Goal: Transaction & Acquisition: Purchase product/service

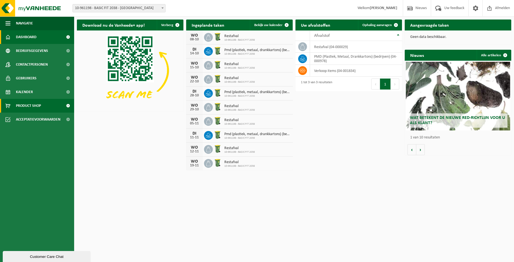
click at [41, 109] on link "Product Shop" at bounding box center [37, 106] width 74 height 14
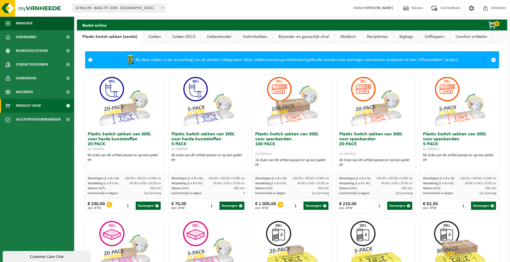
click at [159, 33] on link "Zakken" at bounding box center [154, 37] width 23 height 13
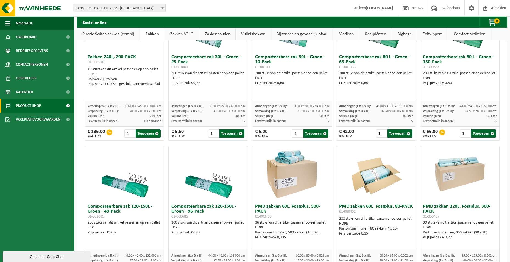
scroll to position [302, 0]
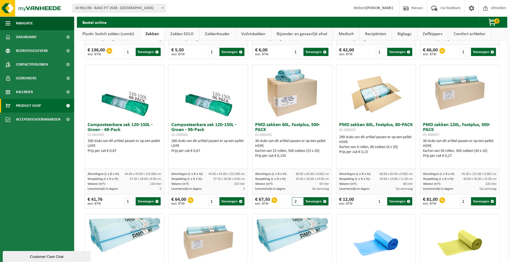
click at [297, 203] on input "2" at bounding box center [297, 201] width 11 height 8
click at [312, 204] on button "Toevoegen" at bounding box center [316, 201] width 25 height 8
type input "1"
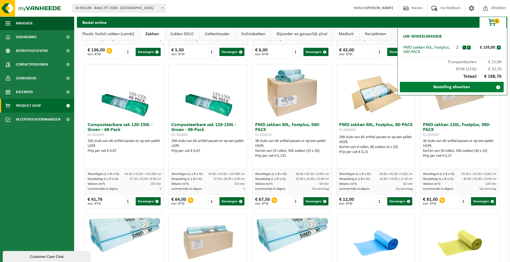
click at [431, 88] on link "Bestelling afwerken" at bounding box center [452, 87] width 104 height 10
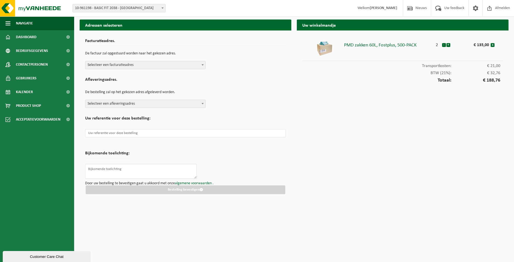
click at [160, 64] on span "Selecteer een facturatieadres" at bounding box center [145, 65] width 120 height 8
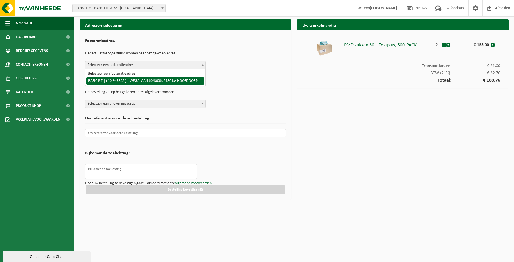
select select "140248"
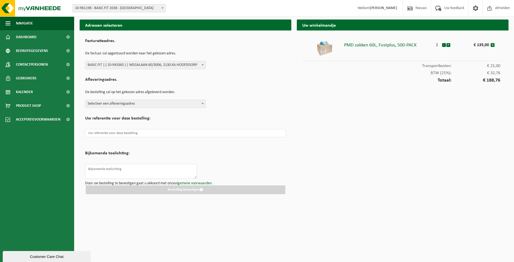
click at [164, 103] on span "Selecteer een afleveringsadres" at bounding box center [145, 104] width 120 height 8
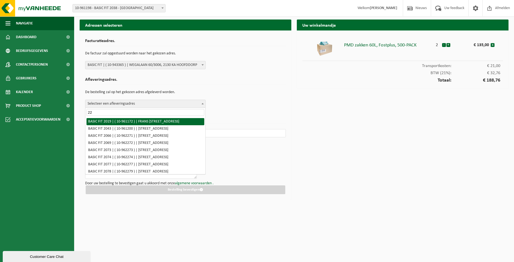
type input "2"
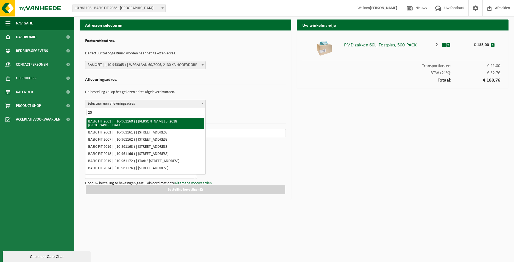
type input "2"
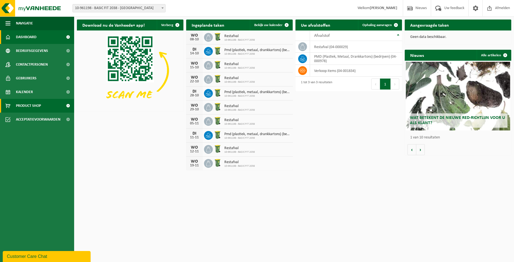
click at [28, 110] on span "Product Shop" at bounding box center [28, 106] width 25 height 14
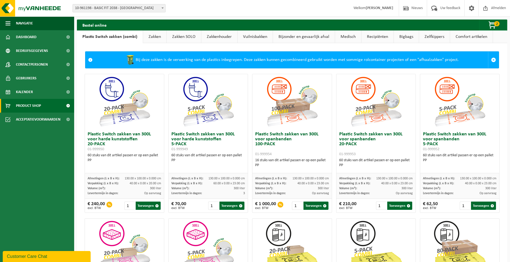
click at [156, 37] on link "Zakken" at bounding box center [154, 37] width 23 height 13
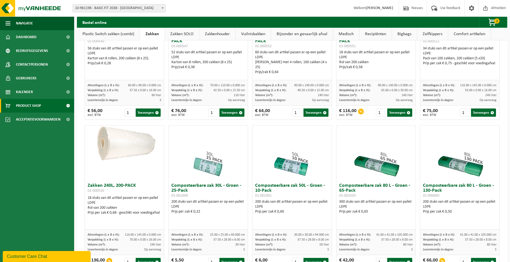
scroll to position [137, 0]
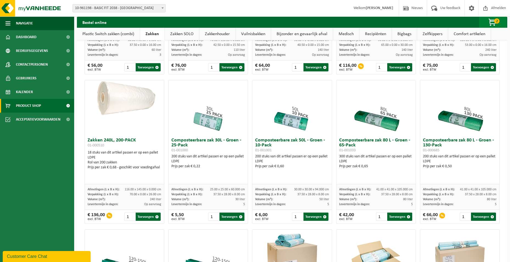
click at [492, 19] on span "button" at bounding box center [492, 22] width 27 height 11
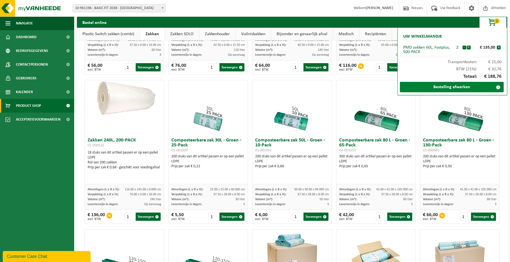
click at [416, 89] on link "Bestelling afwerken" at bounding box center [452, 87] width 104 height 10
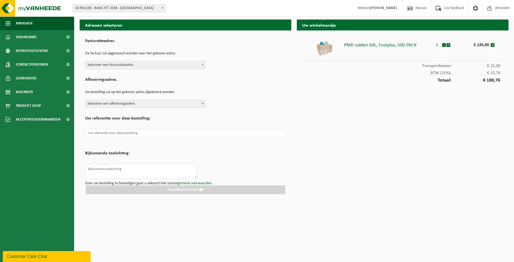
click at [160, 103] on span "Selecteer een afleveringsadres" at bounding box center [145, 104] width 120 height 8
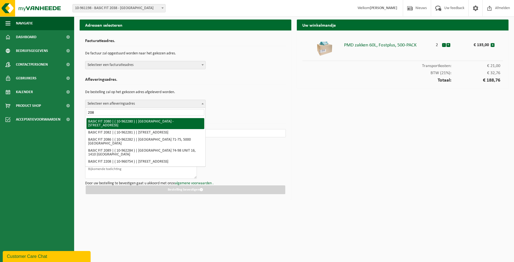
type input "2086"
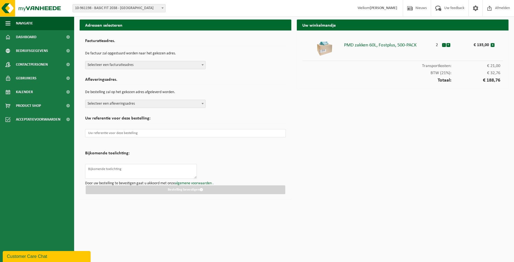
click at [232, 92] on p "De bestelling zal op het gekozen adres afgeleverd worden." at bounding box center [185, 92] width 201 height 9
